Goal: Check status

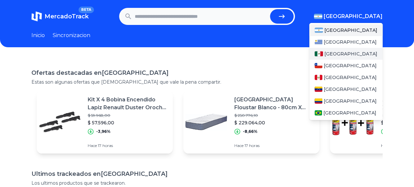
click at [344, 57] on div "[GEOGRAPHIC_DATA]" at bounding box center [346, 54] width 73 height 12
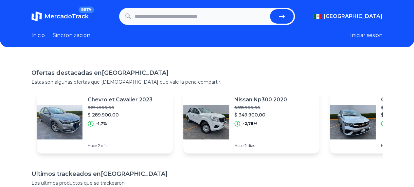
click at [215, 20] on input "text" at bounding box center [201, 16] width 133 height 14
drag, startPoint x: 249, startPoint y: 74, endPoint x: 240, endPoint y: 43, distance: 32.2
click at [249, 74] on h1 "Ofertas destacadas en [GEOGRAPHIC_DATA]" at bounding box center [207, 72] width 352 height 9
click at [225, 12] on input "*" at bounding box center [201, 16] width 133 height 14
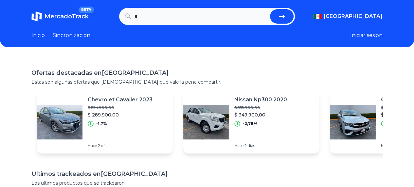
click at [225, 12] on input "*" at bounding box center [201, 16] width 133 height 14
paste input "**********"
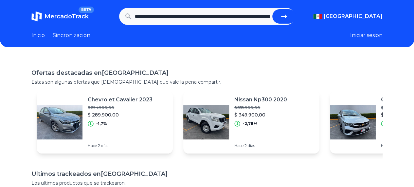
click at [292, 15] on button "submit" at bounding box center [285, 16] width 24 height 14
type input "**********"
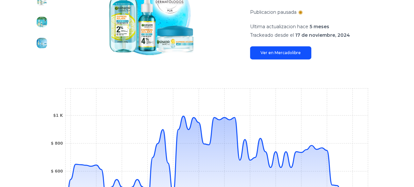
scroll to position [131, 0]
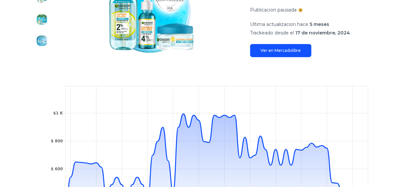
click at [292, 51] on link "Ver en Mercadolibre" at bounding box center [280, 50] width 61 height 13
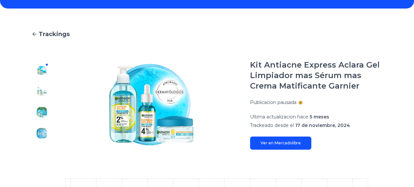
scroll to position [33, 0]
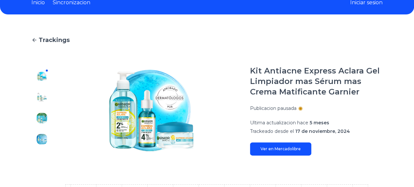
click at [45, 96] on img at bounding box center [42, 97] width 10 height 10
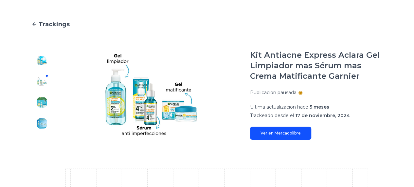
scroll to position [66, 0]
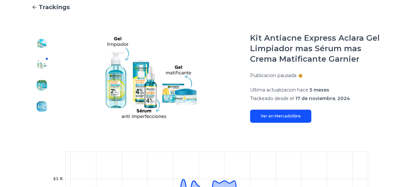
click at [41, 87] on img at bounding box center [42, 85] width 10 height 10
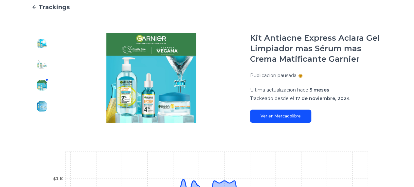
click at [306, 73] on div "Publicacion pausada" at bounding box center [316, 75] width 133 height 7
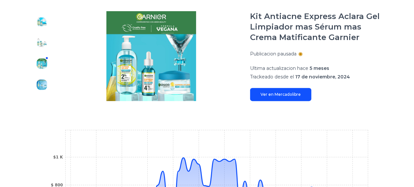
scroll to position [164, 0]
